Goal: Find specific page/section: Find specific page/section

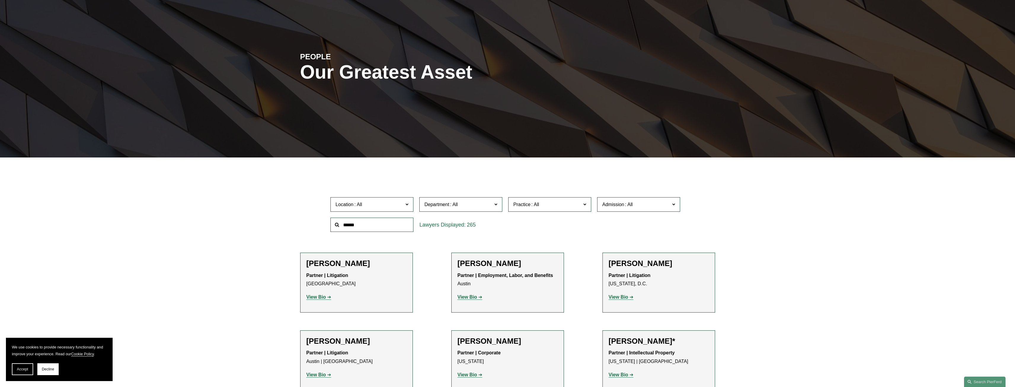
scroll to position [89, 0]
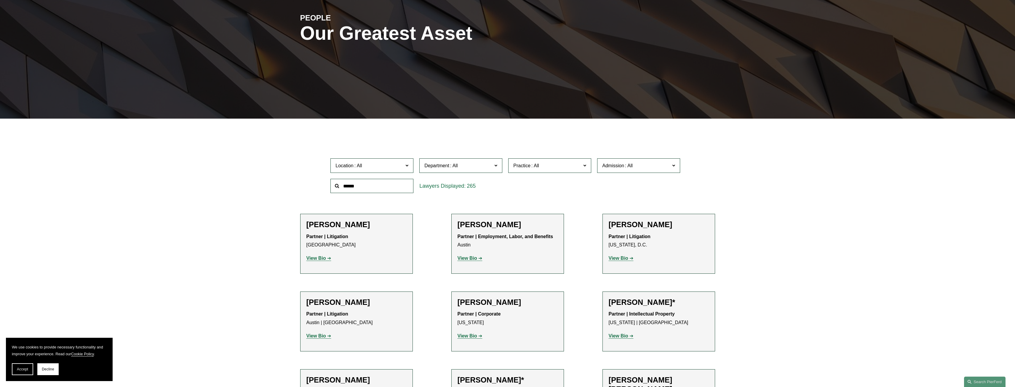
click at [388, 167] on span "Location" at bounding box center [370, 166] width 68 height 8
click at [307, 182] on div "Location All Atlanta Austin Bellevue Boston Charlotte Chicago Cincinnati Clevel…" at bounding box center [507, 175] width 415 height 41
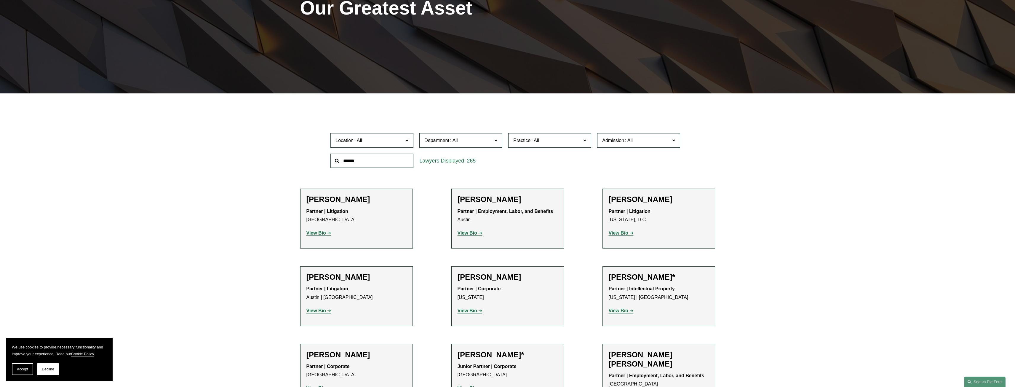
scroll to position [0, 0]
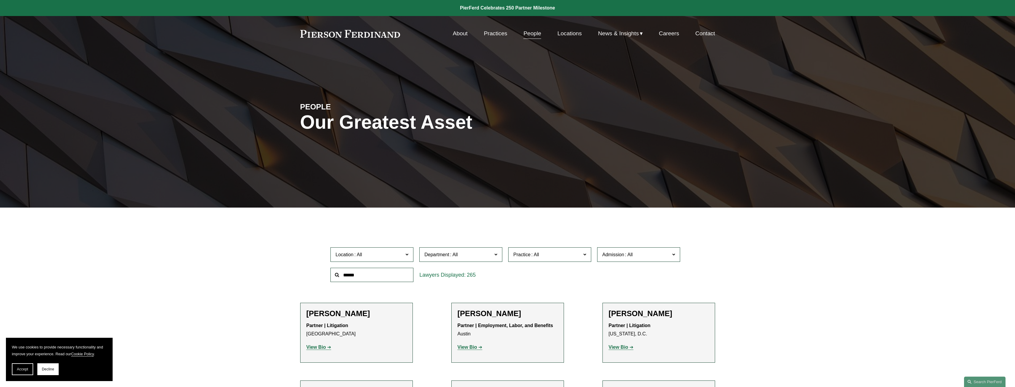
click at [368, 34] on link at bounding box center [350, 34] width 100 height 8
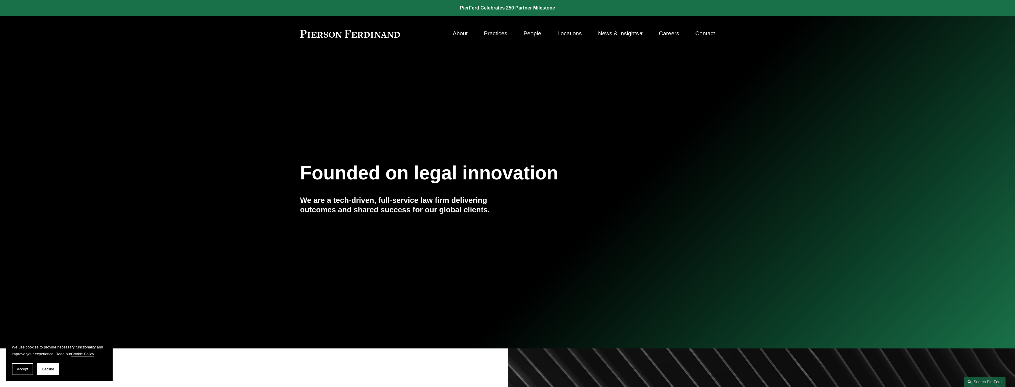
click at [526, 33] on link "People" at bounding box center [532, 33] width 18 height 11
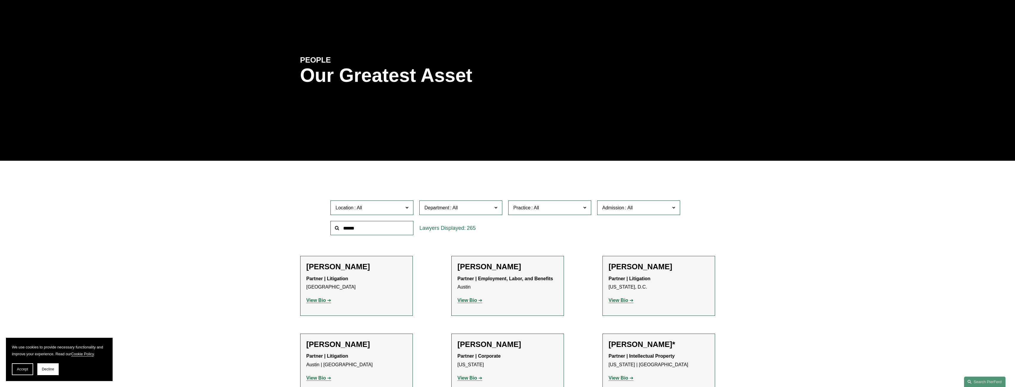
scroll to position [59, 0]
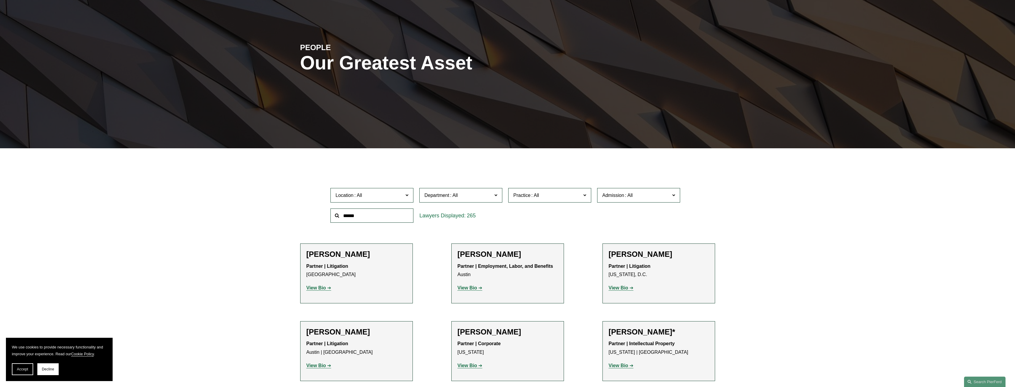
click at [472, 201] on label "Department" at bounding box center [460, 195] width 83 height 15
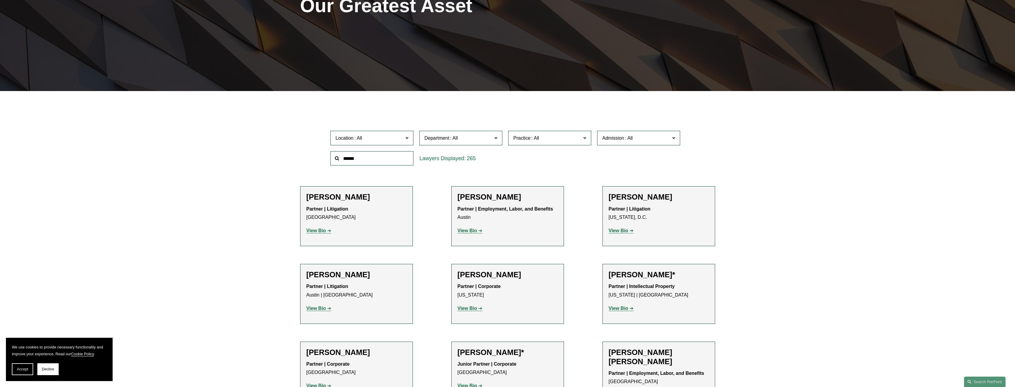
scroll to position [119, 0]
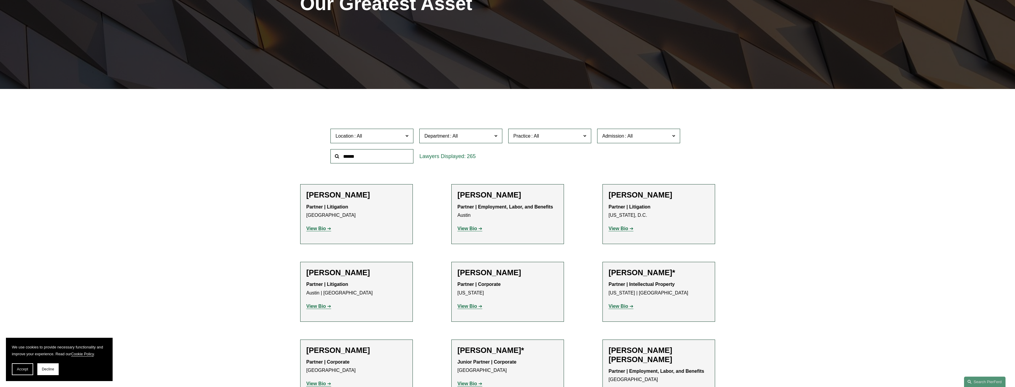
click at [559, 138] on span "Practice" at bounding box center [547, 136] width 68 height 8
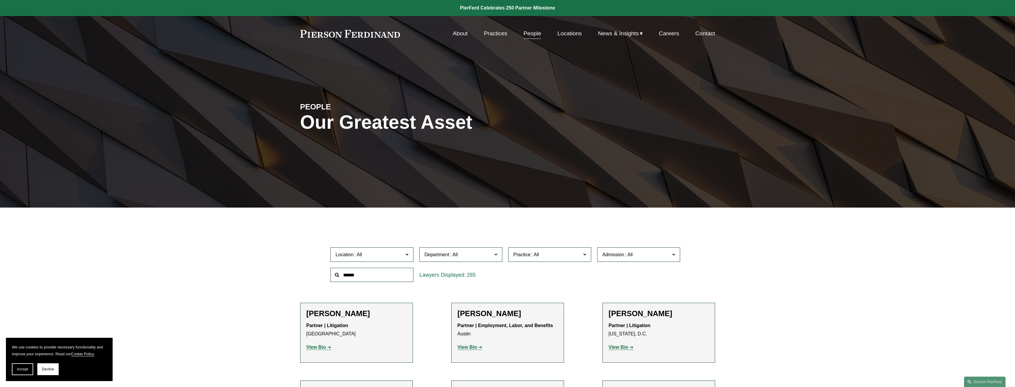
scroll to position [30, 0]
